Goal: Information Seeking & Learning: Check status

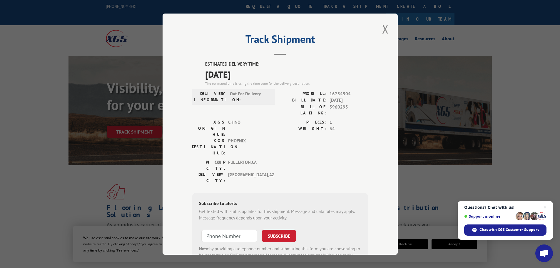
click at [388, 28] on div "Track Shipment ESTIMATED DELIVERY TIME: [DATE] The estimated time is using the …" at bounding box center [280, 134] width 235 height 241
drag, startPoint x: 381, startPoint y: 28, endPoint x: 362, endPoint y: 29, distance: 19.7
click at [380, 29] on button "Close modal" at bounding box center [385, 29] width 10 height 16
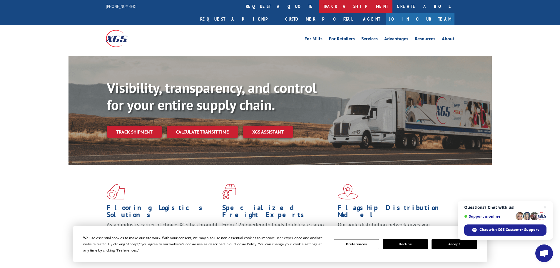
click at [319, 8] on link "track a shipment" at bounding box center [356, 6] width 74 height 13
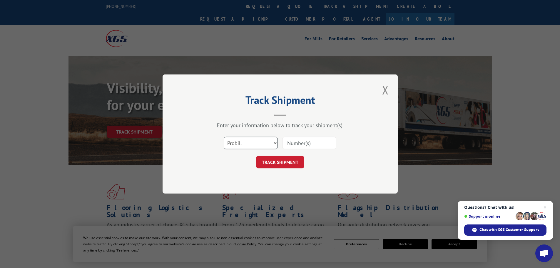
click at [248, 146] on select "Select category... Probill BOL PO" at bounding box center [251, 143] width 54 height 12
select select "bol"
click at [224, 137] on select "Select category... Probill BOL PO" at bounding box center [251, 143] width 54 height 12
click at [290, 142] on input at bounding box center [309, 143] width 54 height 12
paste input "4888198"
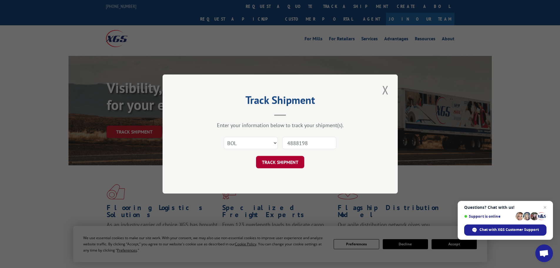
type input "4888198"
click at [278, 165] on button "TRACK SHIPMENT" at bounding box center [280, 162] width 48 height 12
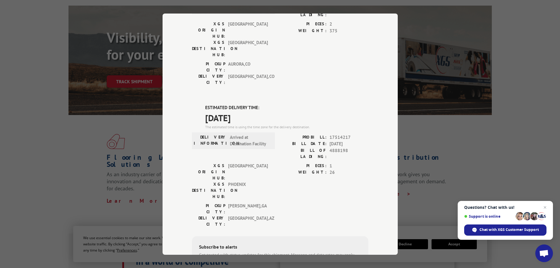
scroll to position [59, 0]
